Goal: Find specific page/section: Find specific page/section

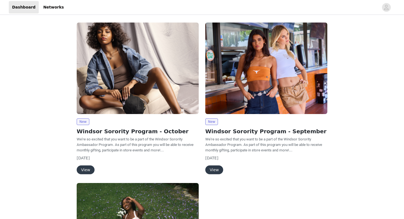
click at [80, 24] on img at bounding box center [138, 69] width 122 height 92
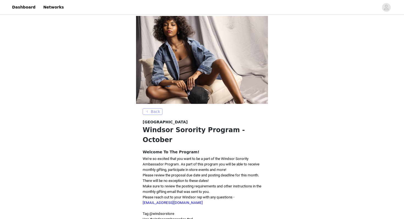
click at [159, 108] on button "Back" at bounding box center [153, 111] width 20 height 7
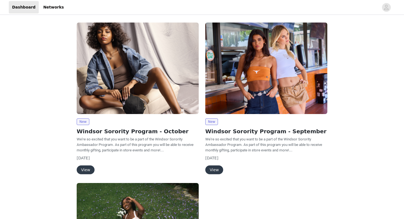
click at [83, 169] on button "View" at bounding box center [86, 169] width 18 height 9
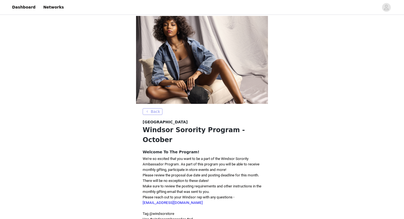
click at [148, 108] on button "Back" at bounding box center [153, 111] width 20 height 7
